Goal: Use online tool/utility: Utilize a website feature to perform a specific function

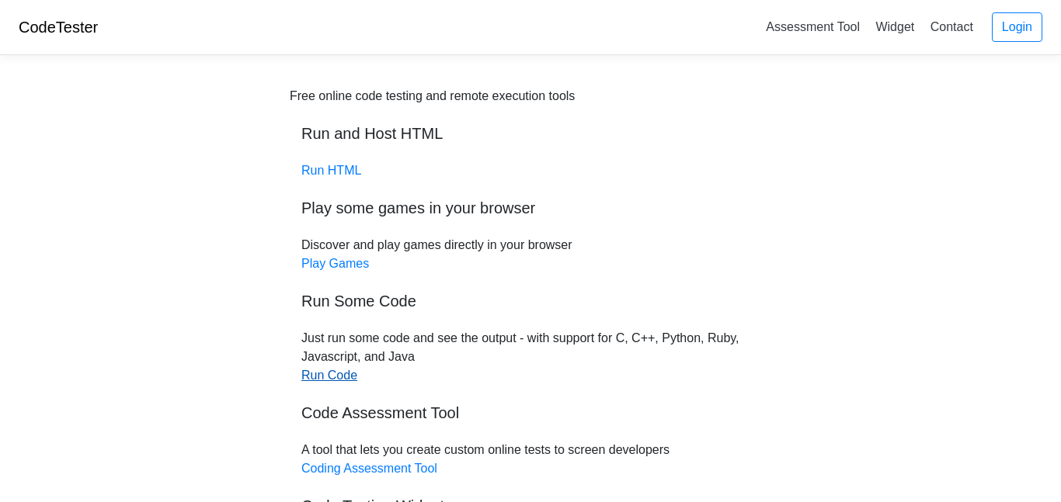
click at [333, 370] on link "Run Code" at bounding box center [329, 375] width 56 height 13
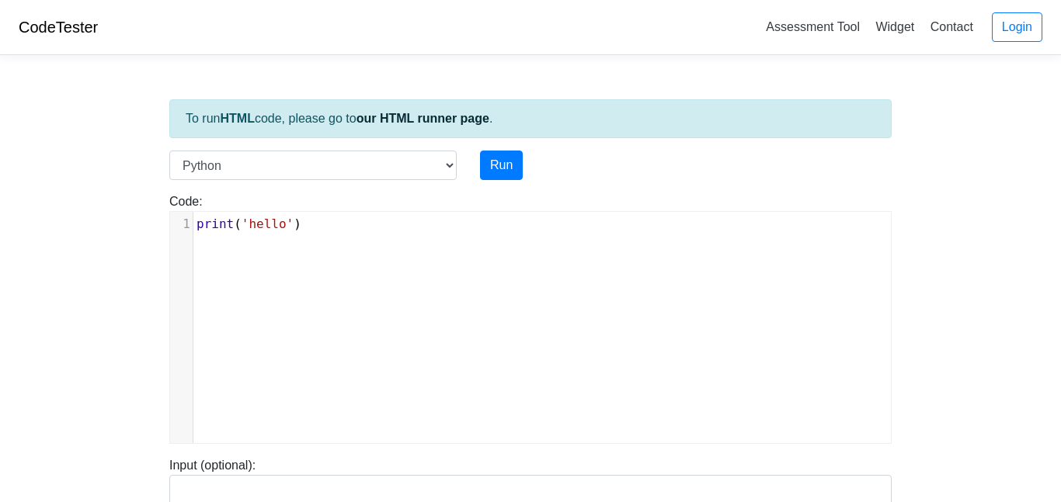
click at [340, 285] on div "xxxxxxxxxx 1 print ( 'hello' )" at bounding box center [542, 339] width 744 height 255
type textarea "print('hello')"
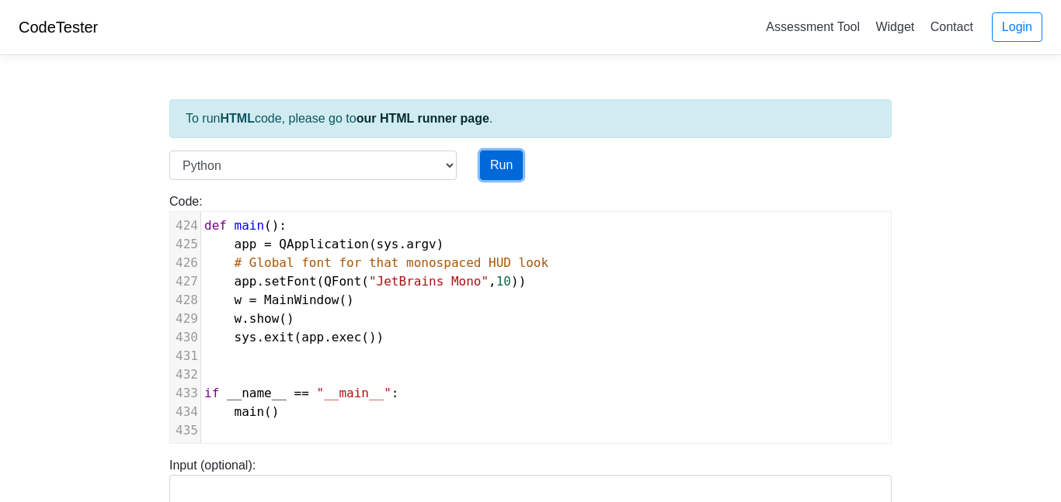
click at [510, 169] on button "Run" at bounding box center [501, 166] width 43 height 30
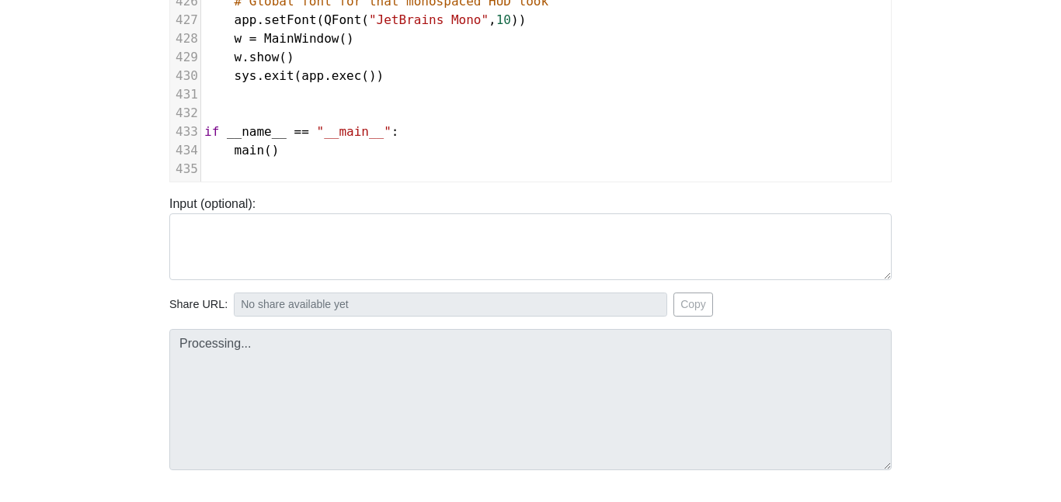
scroll to position [0, 0]
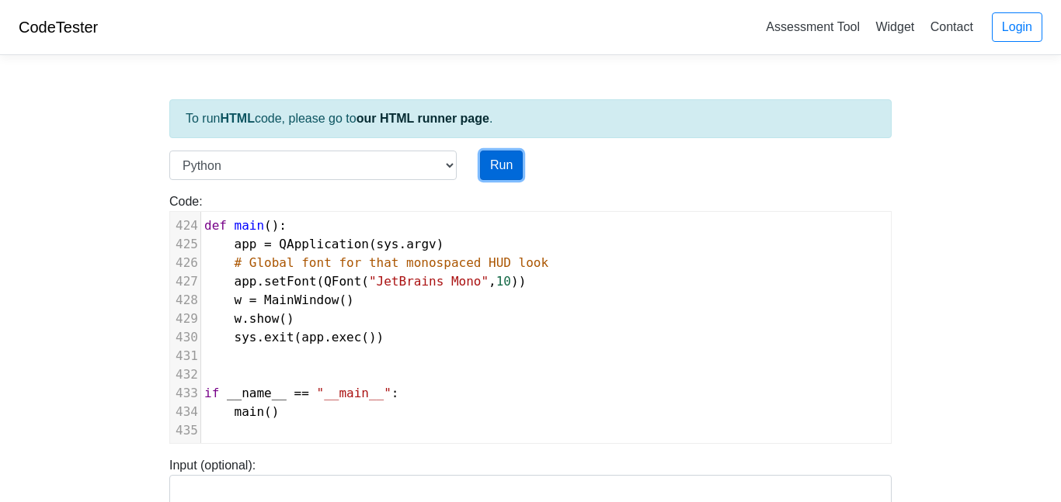
type input "[URL][DOMAIN_NAME]"
type textarea "Submission status: Runtime Error (NZEC) Stderr: Traceback (most recent call las…"
